Goal: Transaction & Acquisition: Book appointment/travel/reservation

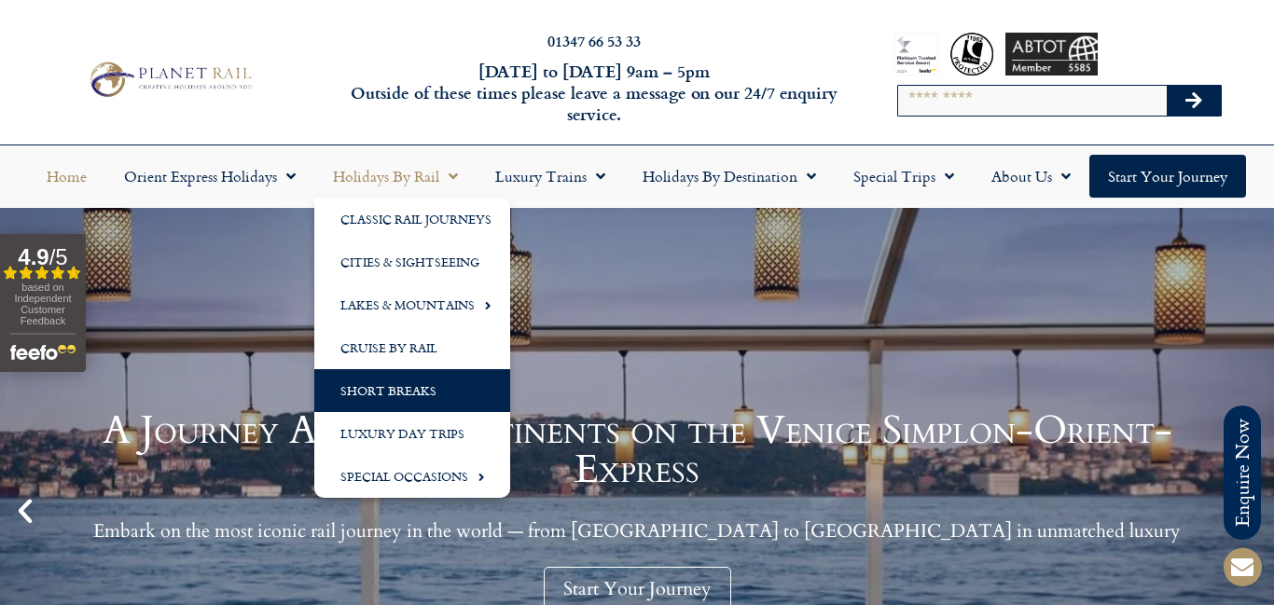
click at [386, 398] on link "Short Breaks" at bounding box center [412, 390] width 196 height 43
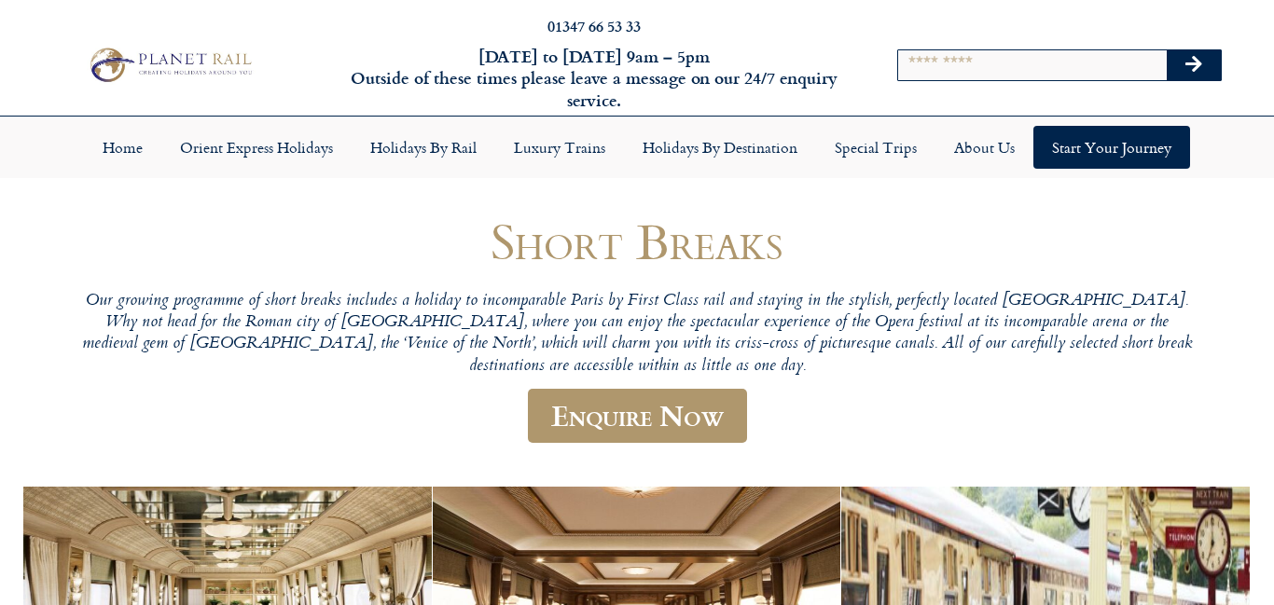
click at [1189, 371] on p "Our growing programme of short breaks includes a holiday to incomparable Paris …" at bounding box center [636, 334] width 1119 height 87
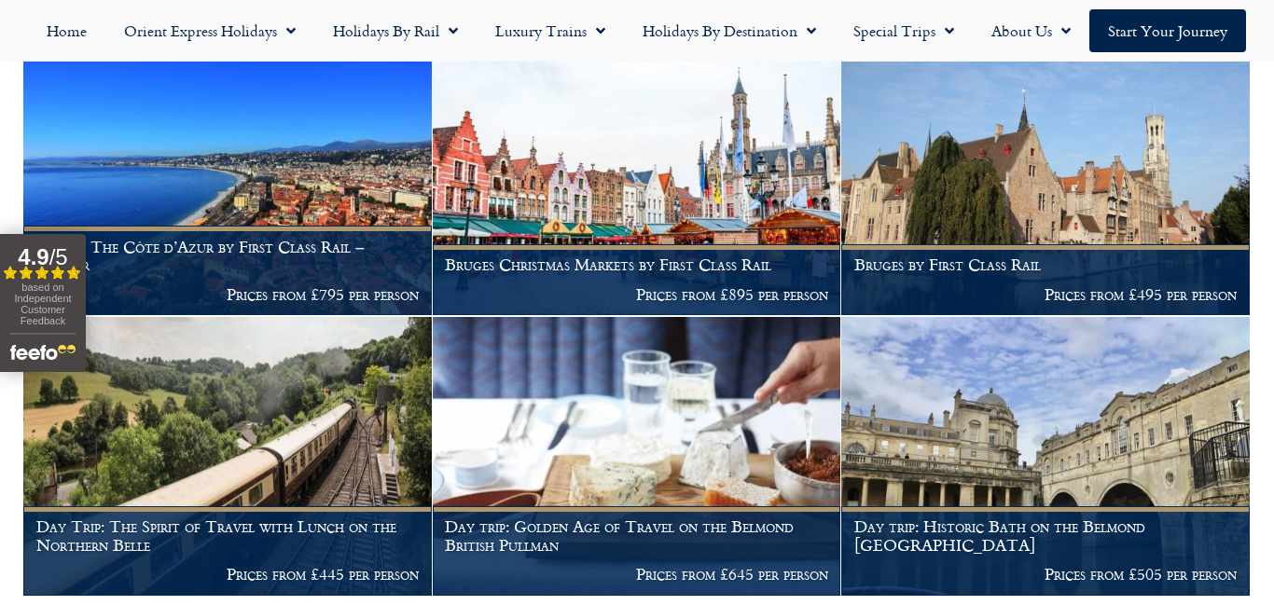
scroll to position [3282, 0]
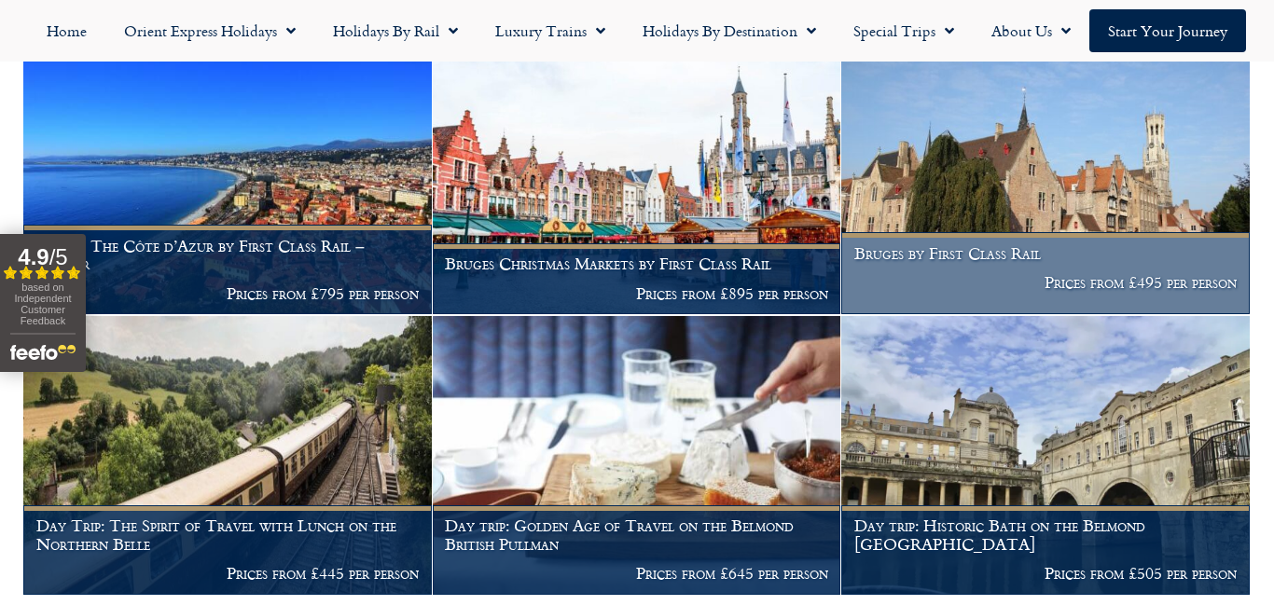
click at [1030, 182] on img at bounding box center [1045, 175] width 408 height 279
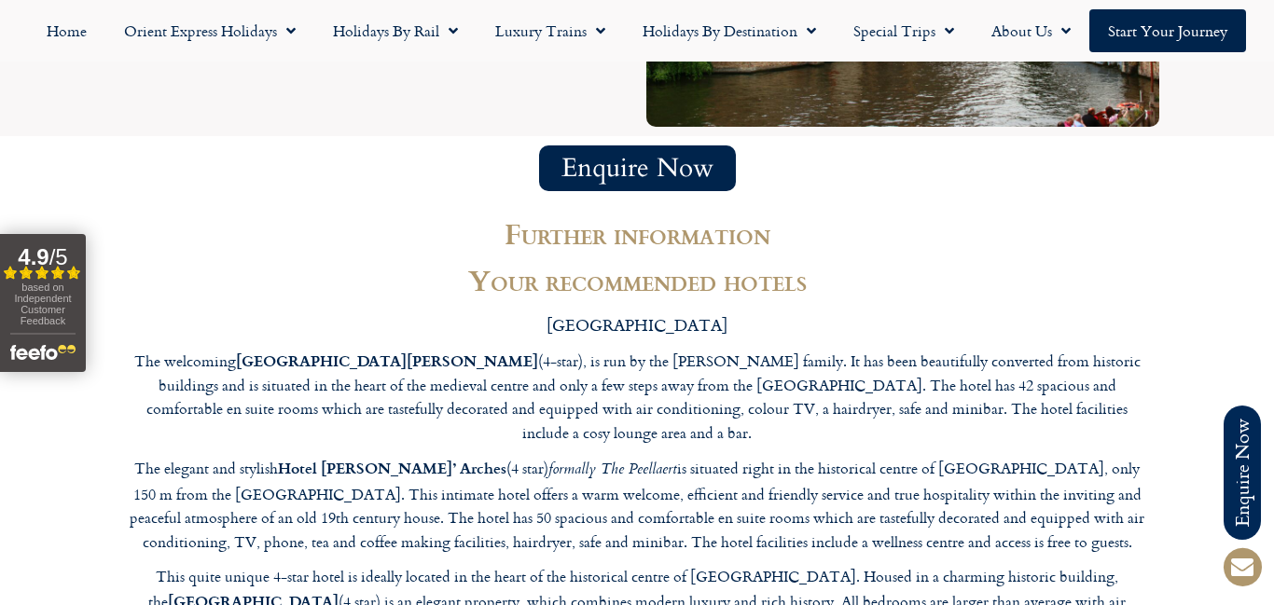
scroll to position [2798, 0]
